Goal: Check status: Check status

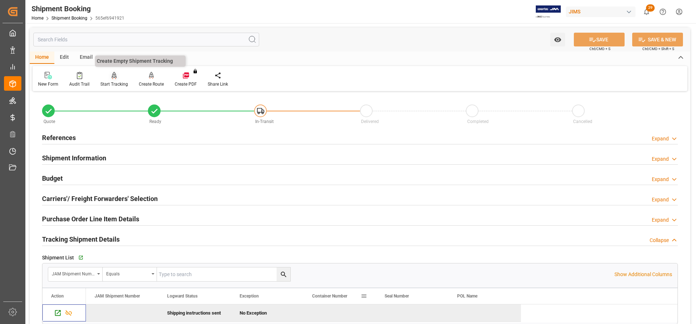
scroll to position [73, 0]
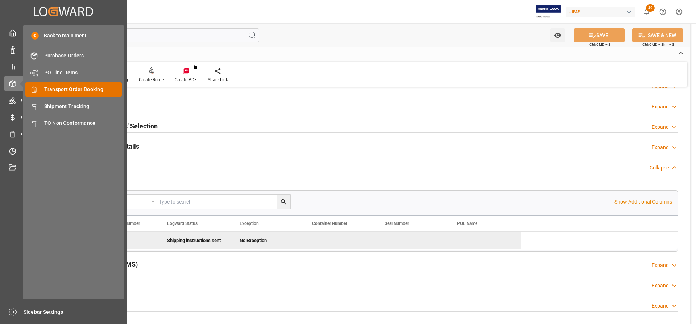
click at [65, 89] on span "Transport Order Booking" at bounding box center [83, 90] width 78 height 8
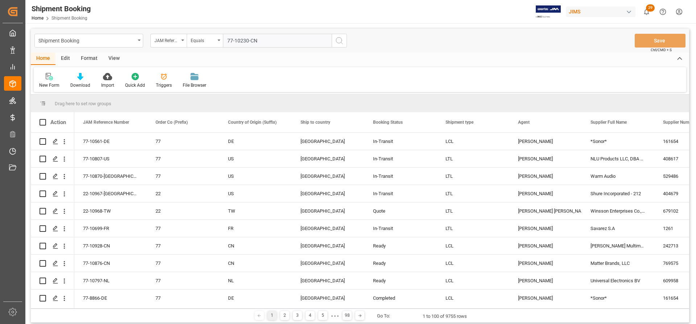
type input "77-10230-CN"
click at [343, 41] on icon "search button" at bounding box center [339, 40] width 9 height 9
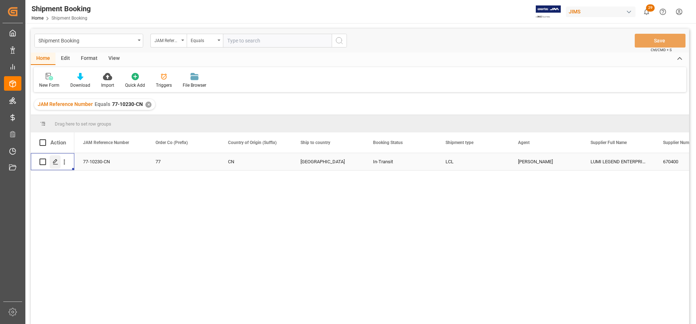
click at [55, 165] on icon "Press SPACE to select this row." at bounding box center [56, 162] width 6 height 6
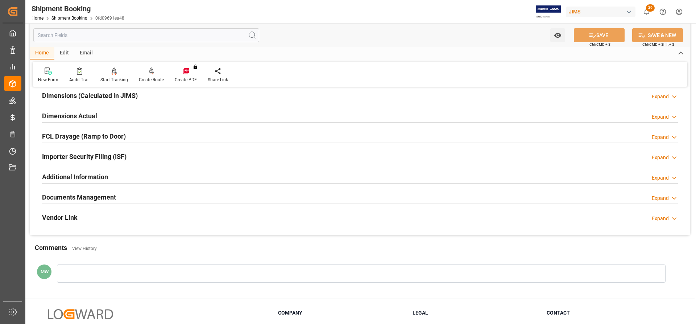
scroll to position [181, 0]
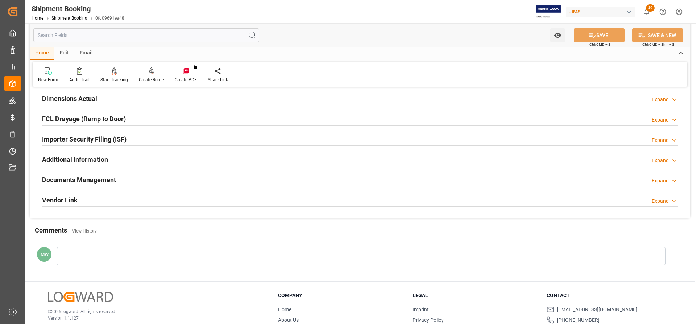
click at [77, 178] on h2 "Documents Management" at bounding box center [79, 180] width 74 height 10
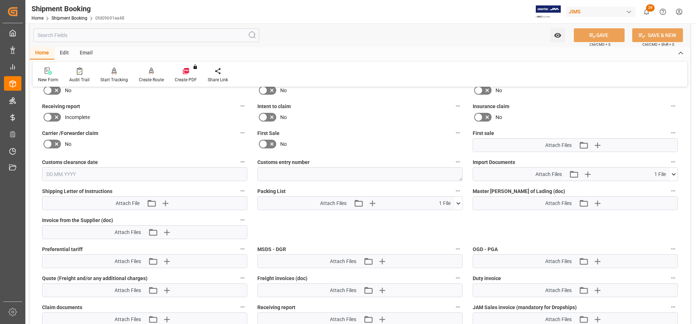
scroll to position [290, 0]
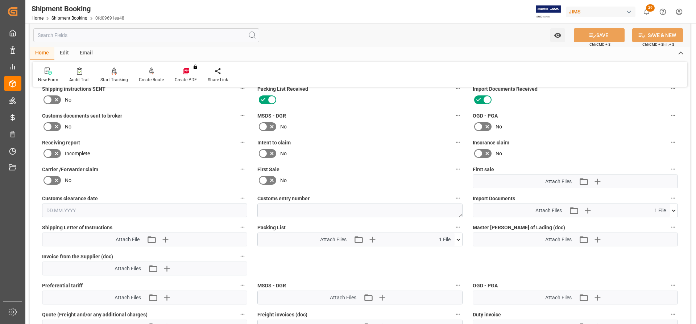
click at [675, 209] on icon at bounding box center [674, 211] width 8 height 8
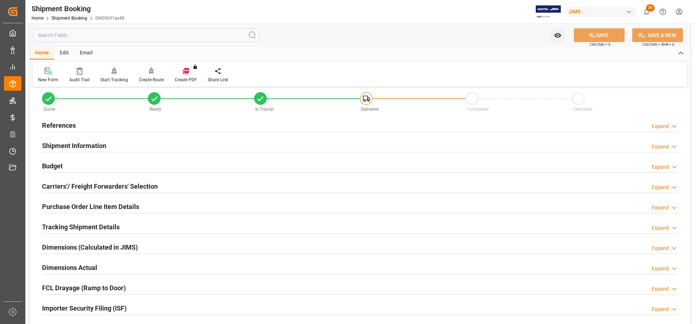
scroll to position [0, 0]
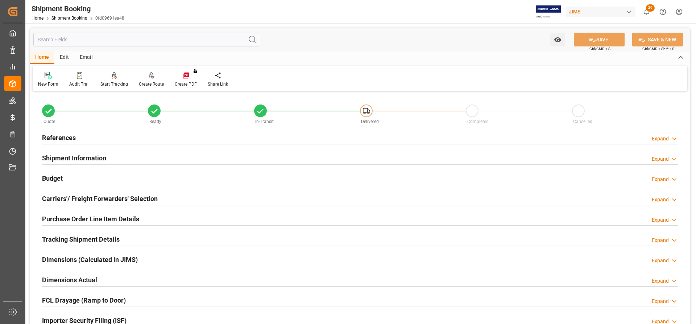
click at [66, 136] on h2 "References" at bounding box center [59, 138] width 34 height 10
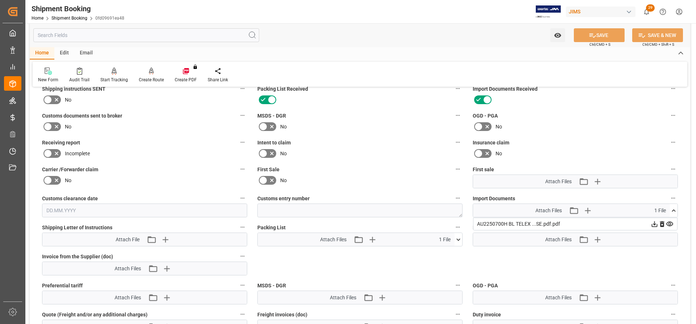
scroll to position [399, 0]
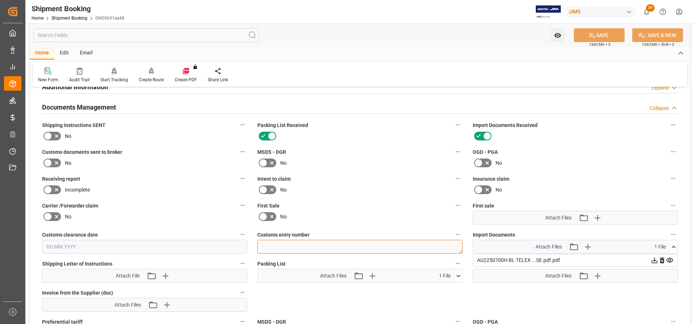
paste textarea "13391-69279004-6"
type textarea "13391-69279004-6"
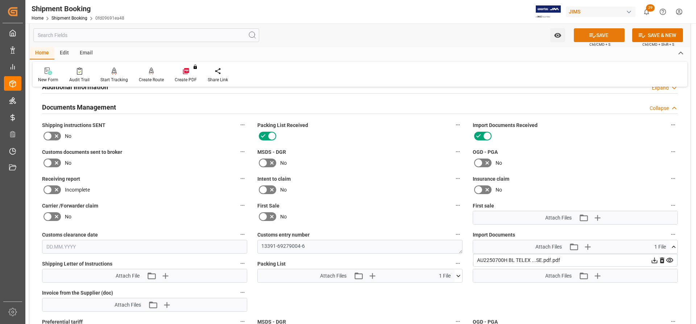
click at [608, 34] on button "SAVE" at bounding box center [599, 35] width 51 height 14
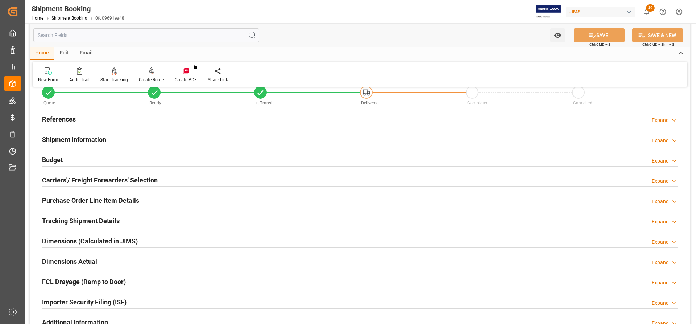
scroll to position [0, 0]
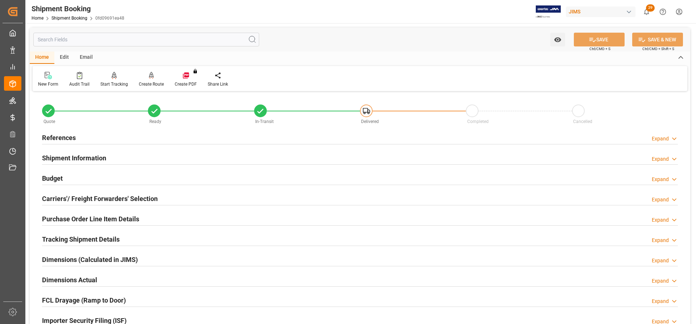
click at [55, 133] on h2 "References" at bounding box center [59, 138] width 34 height 10
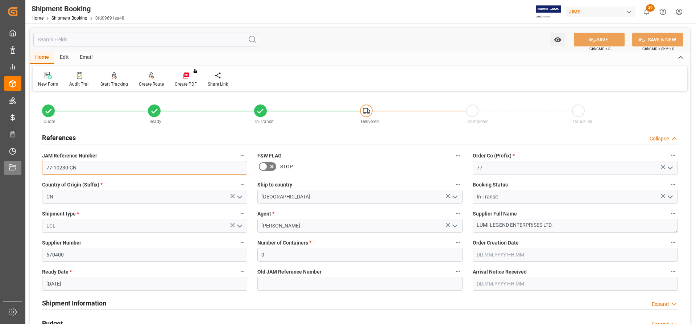
drag, startPoint x: 82, startPoint y: 170, endPoint x: 26, endPoint y: 164, distance: 56.5
click at [22, 163] on div "Created by potrace 1.15, written by [PERSON_NAME] [DATE]-[DATE] Created by potr…" at bounding box center [348, 162] width 696 height 324
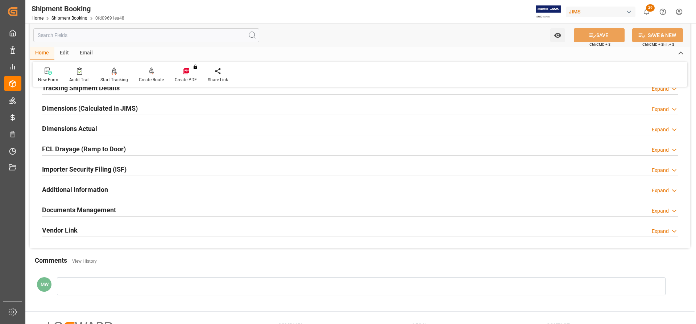
scroll to position [293, 0]
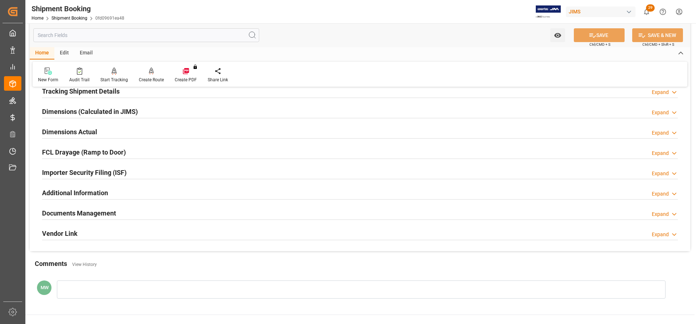
click at [95, 213] on h2 "Documents Management" at bounding box center [79, 213] width 74 height 10
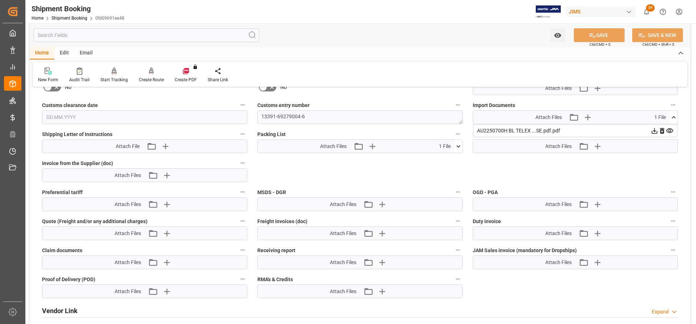
scroll to position [547, 0]
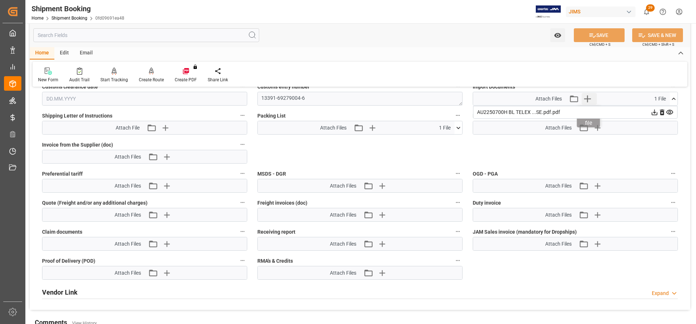
click at [587, 98] on icon "button" at bounding box center [588, 99] width 12 height 12
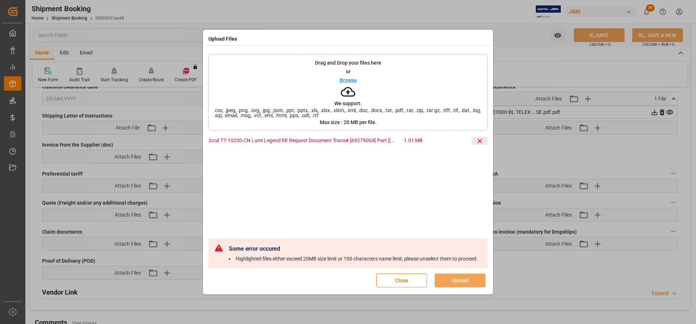
click at [482, 137] on icon at bounding box center [480, 141] width 8 height 8
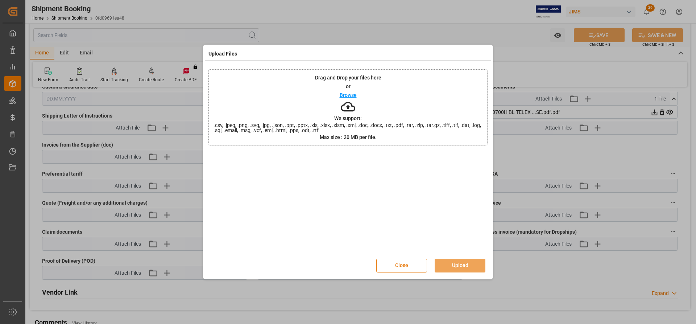
click at [396, 267] on button "Close" at bounding box center [401, 266] width 51 height 14
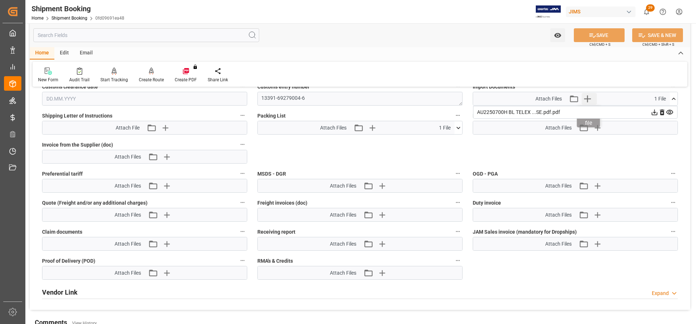
click at [588, 98] on icon "button" at bounding box center [588, 98] width 7 height 7
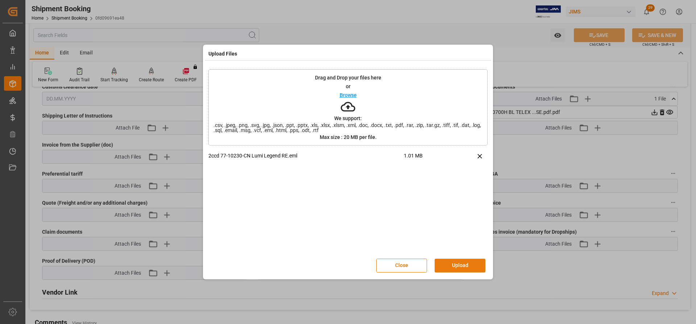
click at [457, 267] on button "Upload" at bounding box center [460, 266] width 51 height 14
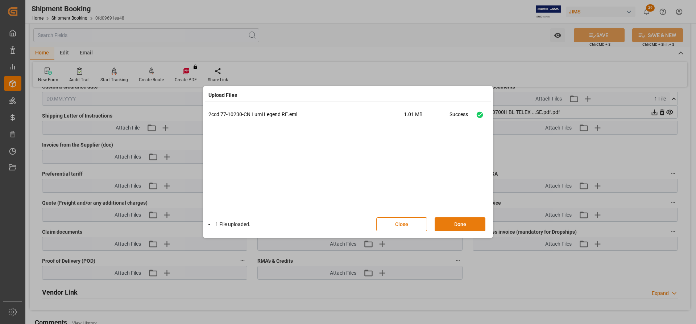
click at [450, 220] on button "Done" at bounding box center [460, 224] width 51 height 14
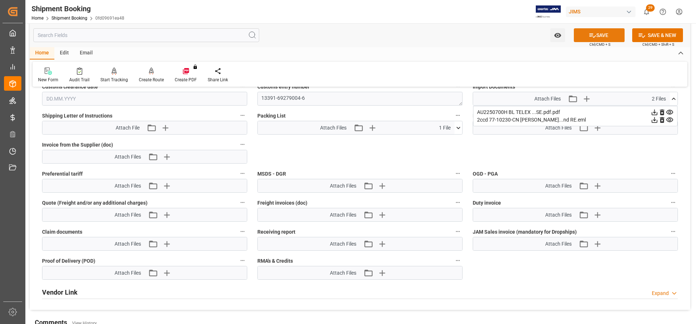
click at [611, 37] on button "SAVE" at bounding box center [599, 35] width 51 height 14
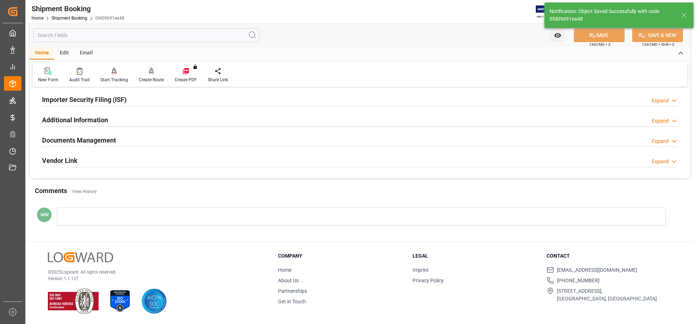
scroll to position [0, 0]
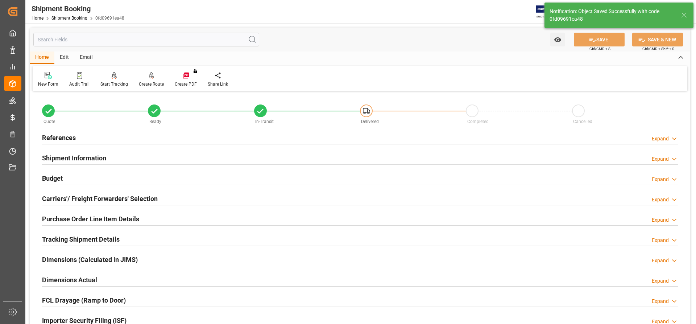
click at [62, 137] on h2 "References" at bounding box center [59, 138] width 34 height 10
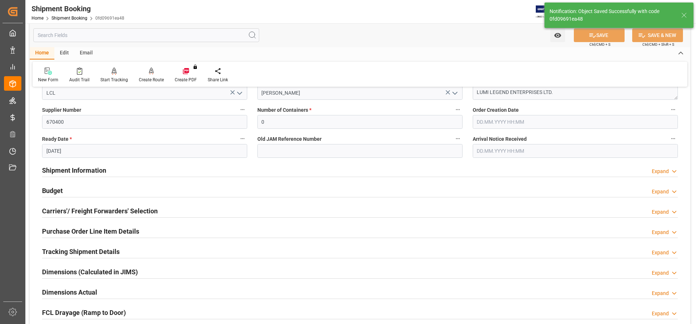
scroll to position [145, 0]
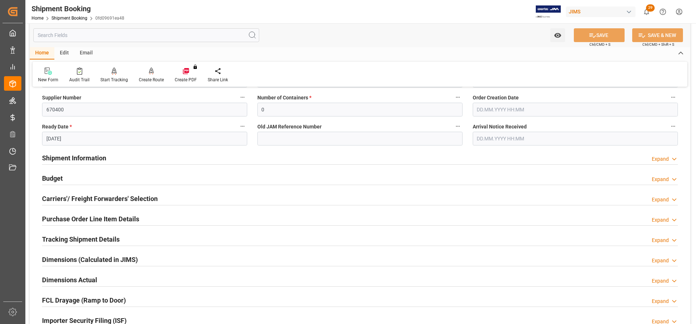
click at [60, 157] on h2 "Shipment Information" at bounding box center [74, 158] width 64 height 10
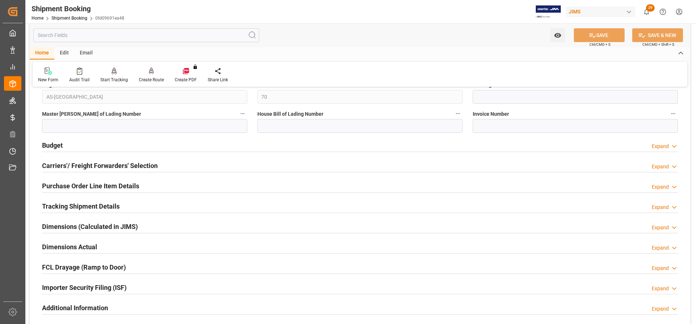
scroll to position [471, 0]
click at [47, 145] on h2 "Budget" at bounding box center [52, 145] width 21 height 10
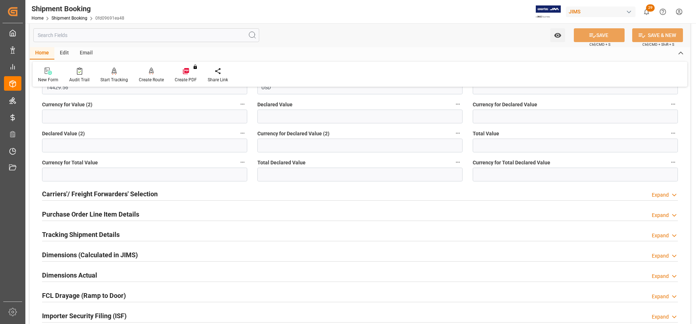
scroll to position [617, 0]
click at [60, 191] on h2 "Carriers'/ Freight Forwarders' Selection" at bounding box center [100, 194] width 116 height 10
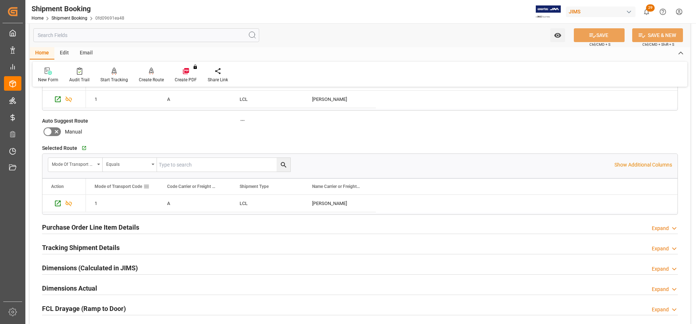
scroll to position [798, 0]
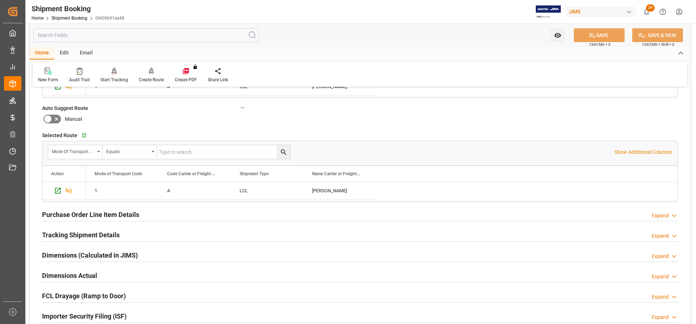
click at [46, 236] on h2 "Tracking Shipment Details" at bounding box center [81, 235] width 78 height 10
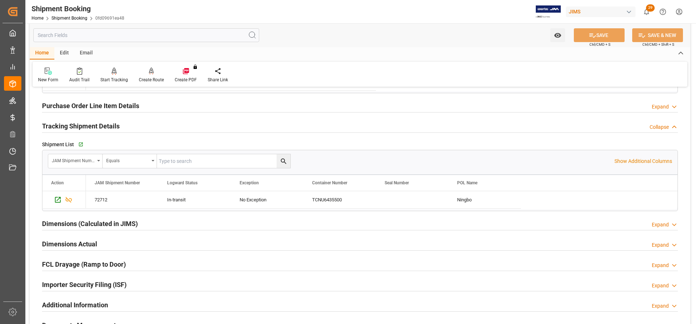
scroll to position [943, 0]
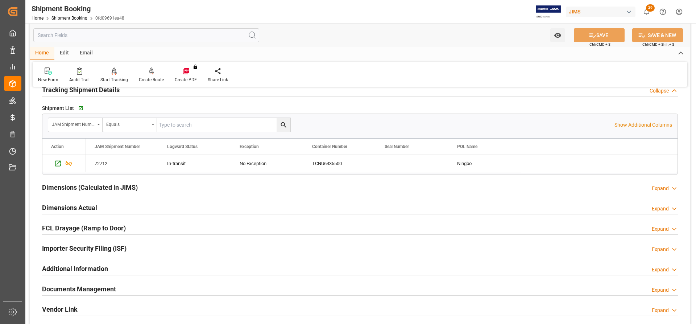
click at [56, 210] on h2 "Dimensions Actual" at bounding box center [69, 208] width 55 height 10
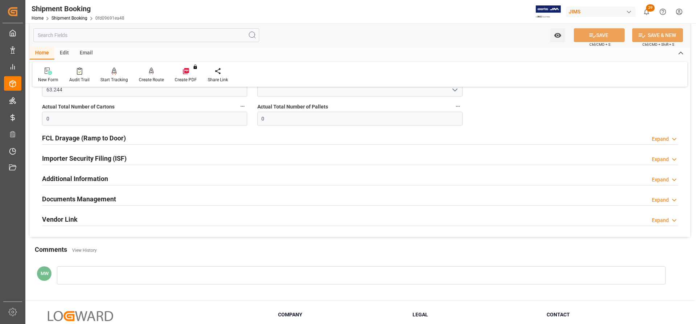
scroll to position [1124, 0]
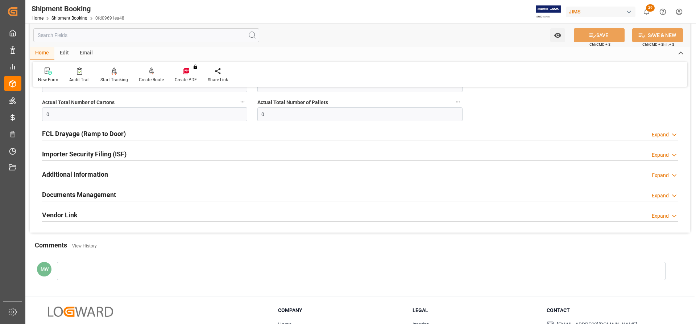
click at [66, 197] on h2 "Documents Management" at bounding box center [79, 195] width 74 height 10
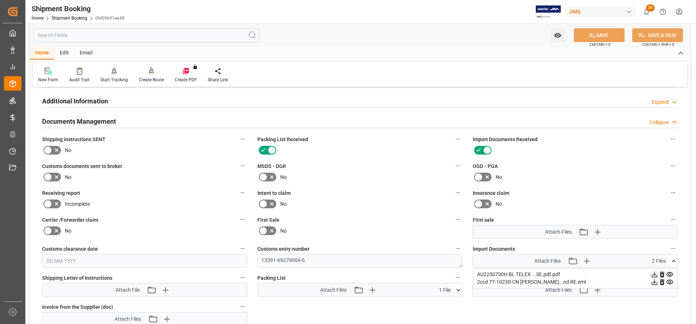
scroll to position [1197, 0]
